Goal: Task Accomplishment & Management: Complete application form

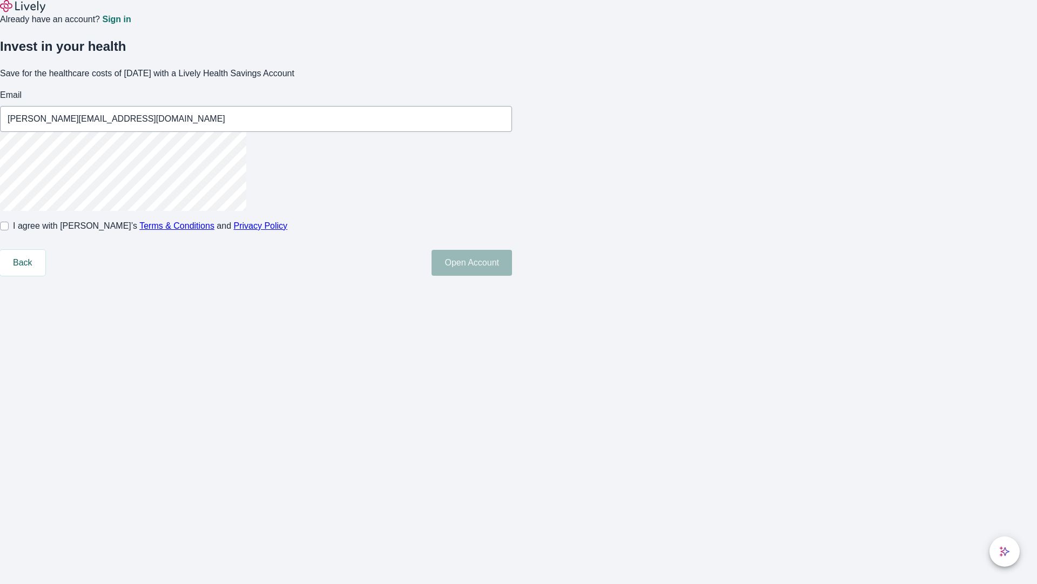
click at [9, 230] on input "I agree with Lively’s Terms & Conditions and Privacy Policy" at bounding box center [4, 226] width 9 height 9
checkbox input "true"
click at [512, 276] on button "Open Account" at bounding box center [472, 263] width 81 height 26
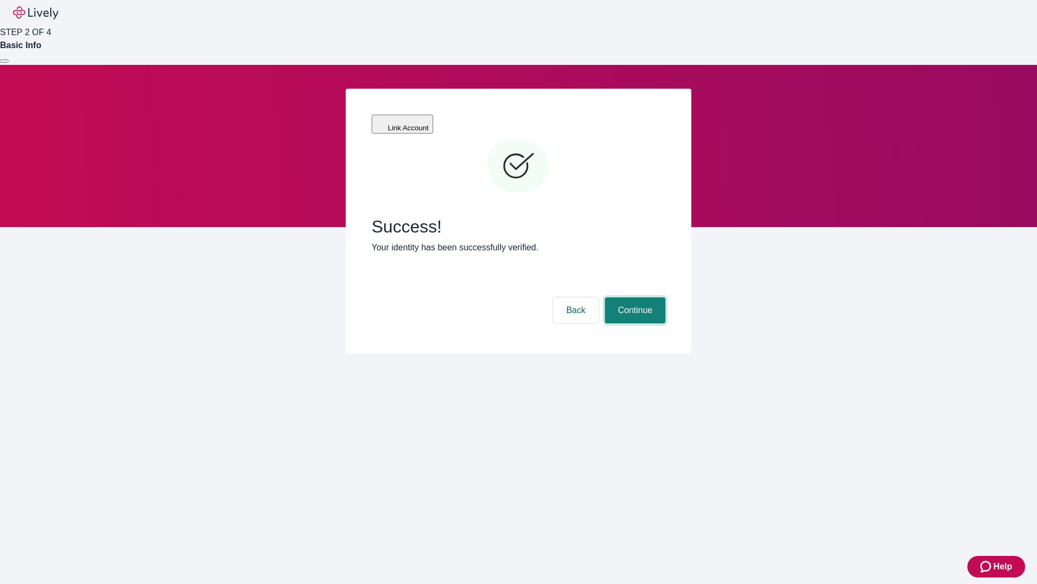
click at [634, 297] on button "Continue" at bounding box center [635, 310] width 61 height 26
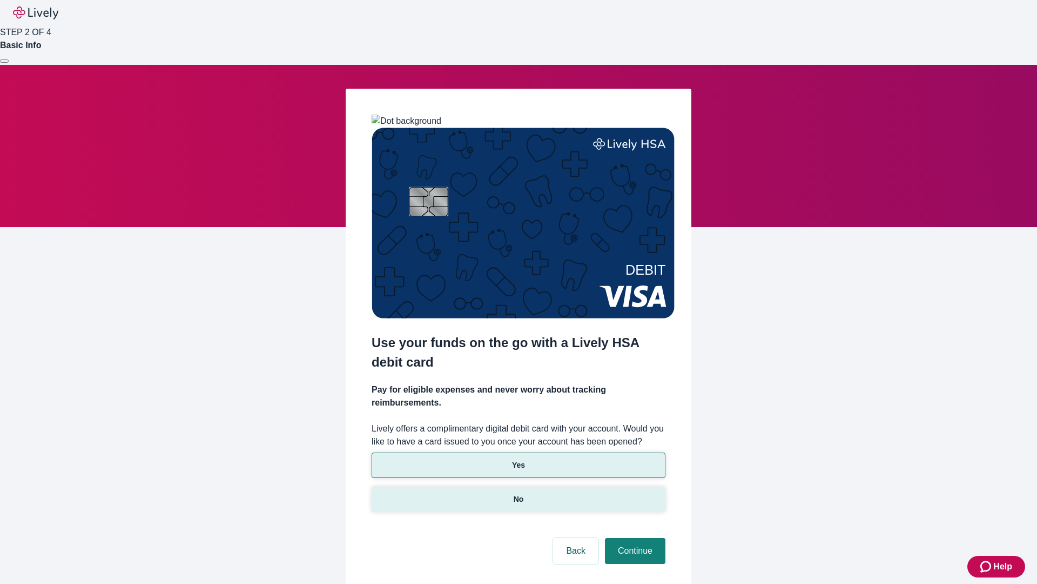
click at [518, 493] on p "No" at bounding box center [519, 498] width 10 height 11
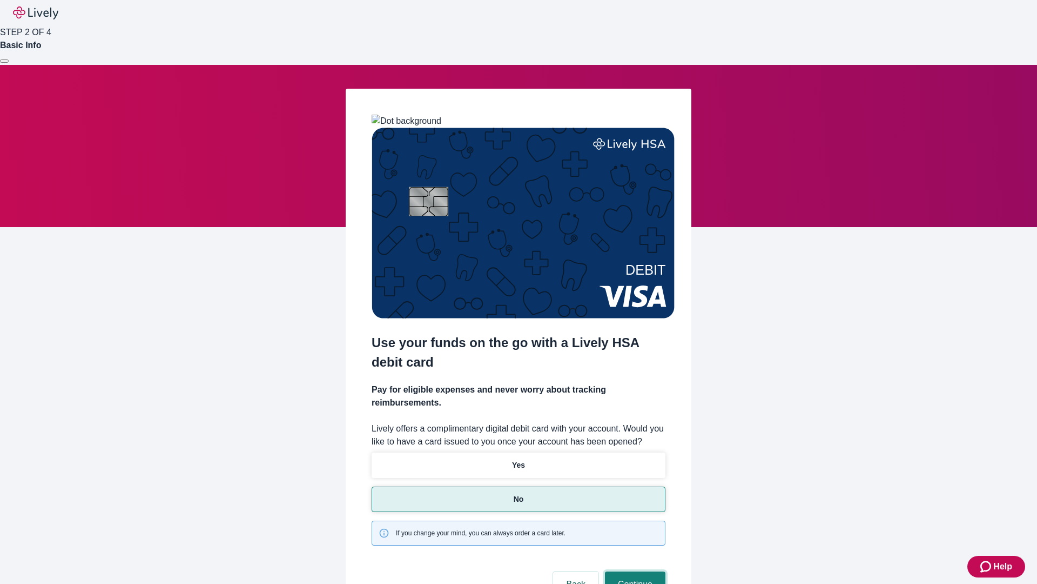
click at [634, 571] on button "Continue" at bounding box center [635, 584] width 61 height 26
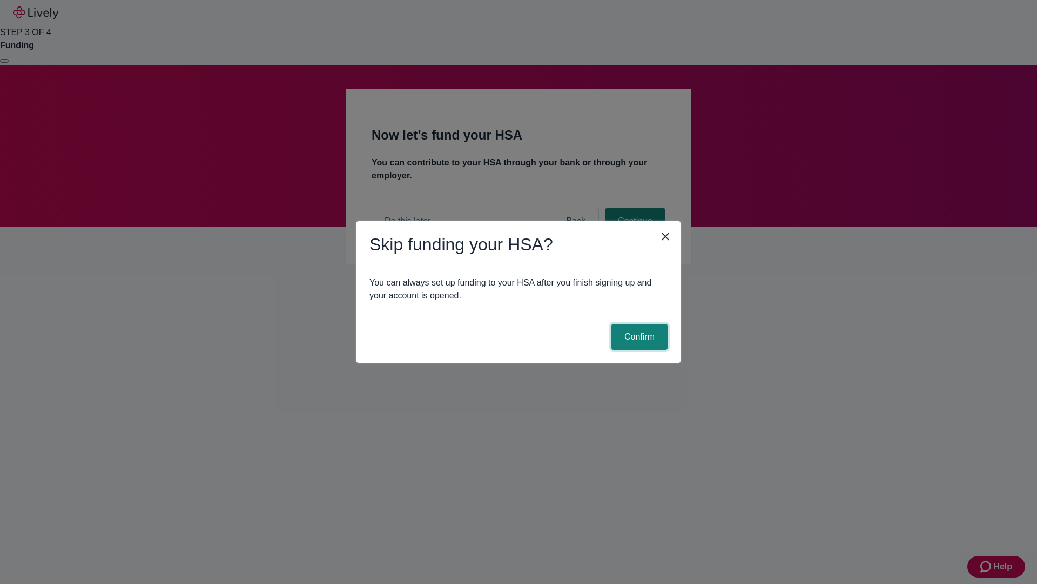
click at [638, 337] on button "Confirm" at bounding box center [640, 337] width 56 height 26
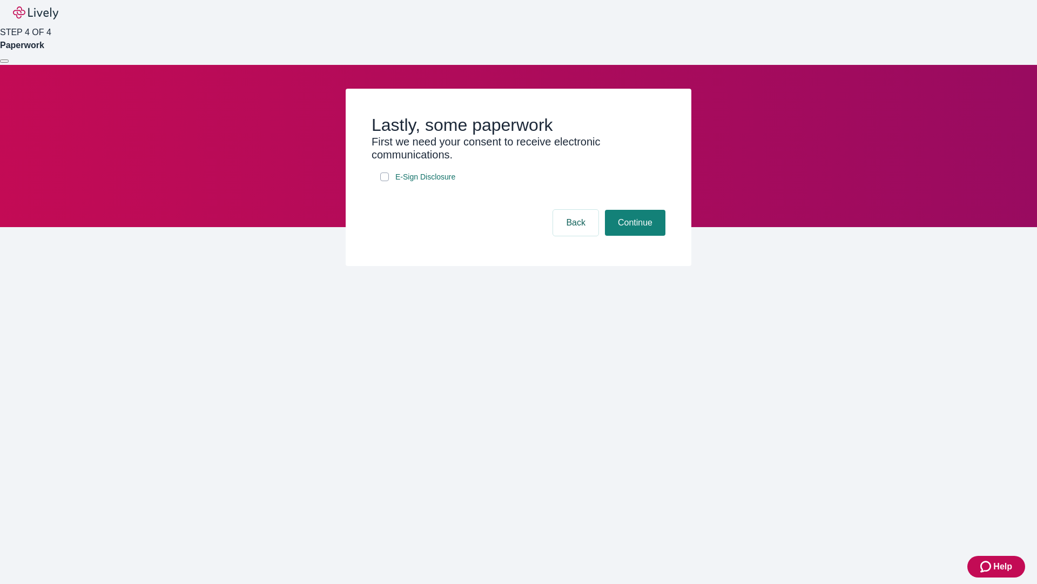
click at [385, 181] on input "E-Sign Disclosure" at bounding box center [384, 176] width 9 height 9
checkbox input "true"
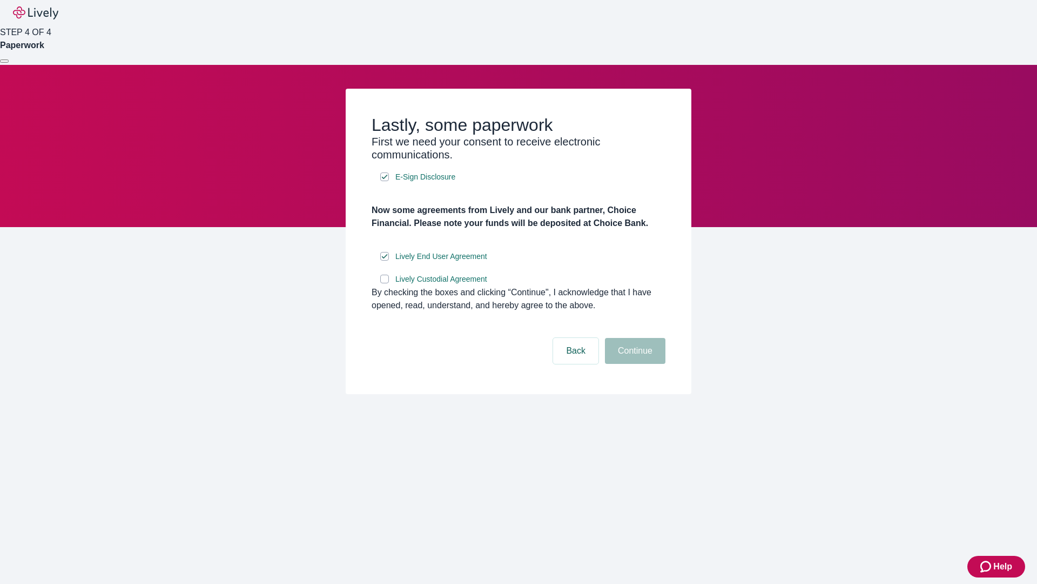
click at [385, 283] on input "Lively Custodial Agreement" at bounding box center [384, 278] width 9 height 9
checkbox input "true"
click at [634, 364] on button "Continue" at bounding box center [635, 351] width 61 height 26
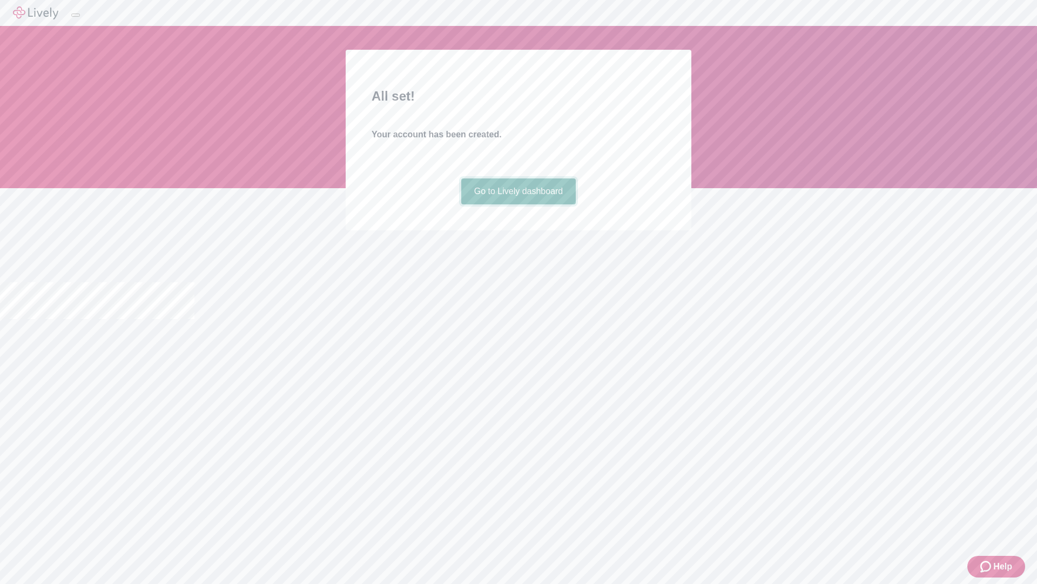
click at [518, 204] on link "Go to Lively dashboard" at bounding box center [518, 191] width 115 height 26
